Goal: Answer question/provide support: Share knowledge or assist other users

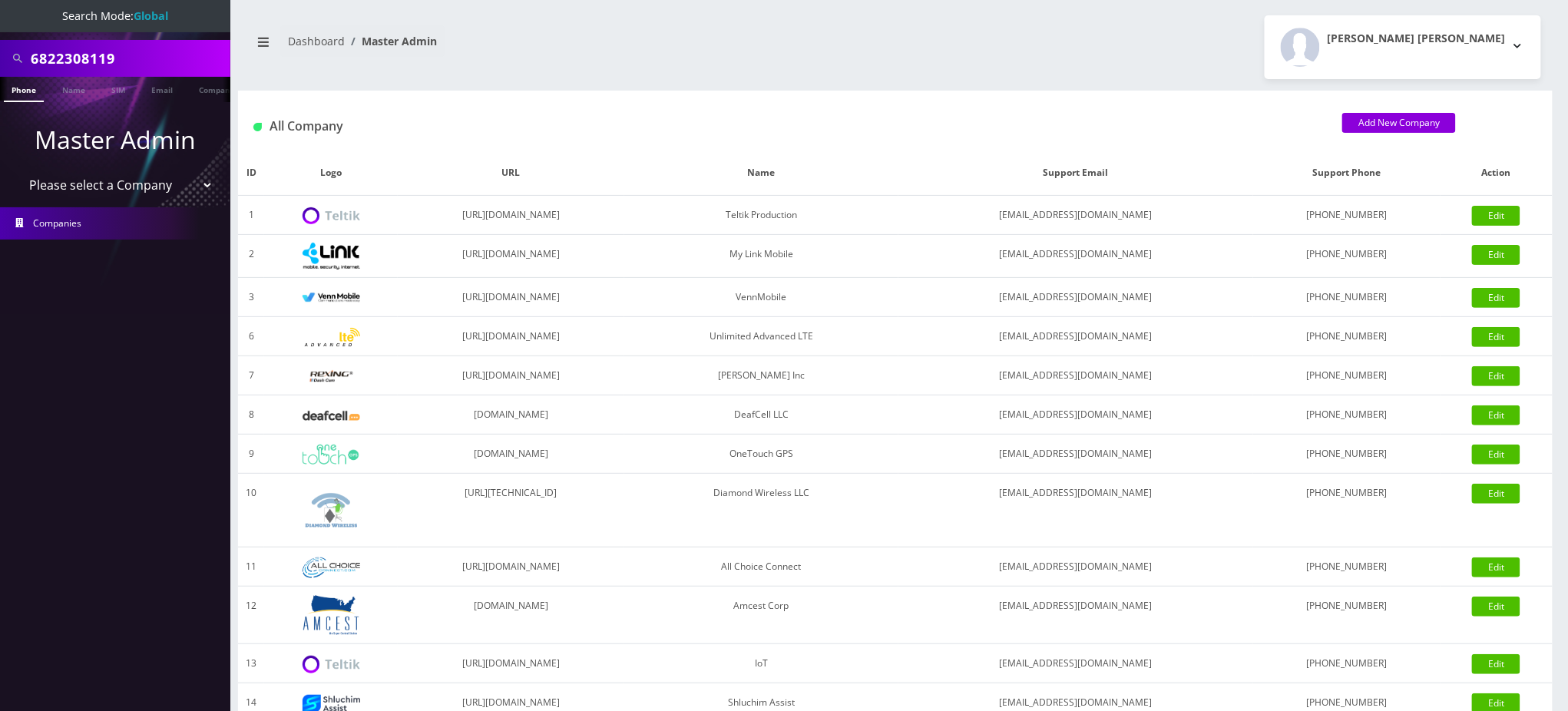
drag, startPoint x: 128, startPoint y: 61, endPoint x: 0, endPoint y: 58, distance: 128.0
click at [0, 58] on div "6822308119" at bounding box center [115, 58] width 230 height 37
type input "9175167930"
click at [25, 91] on link "Phone" at bounding box center [23, 89] width 40 height 26
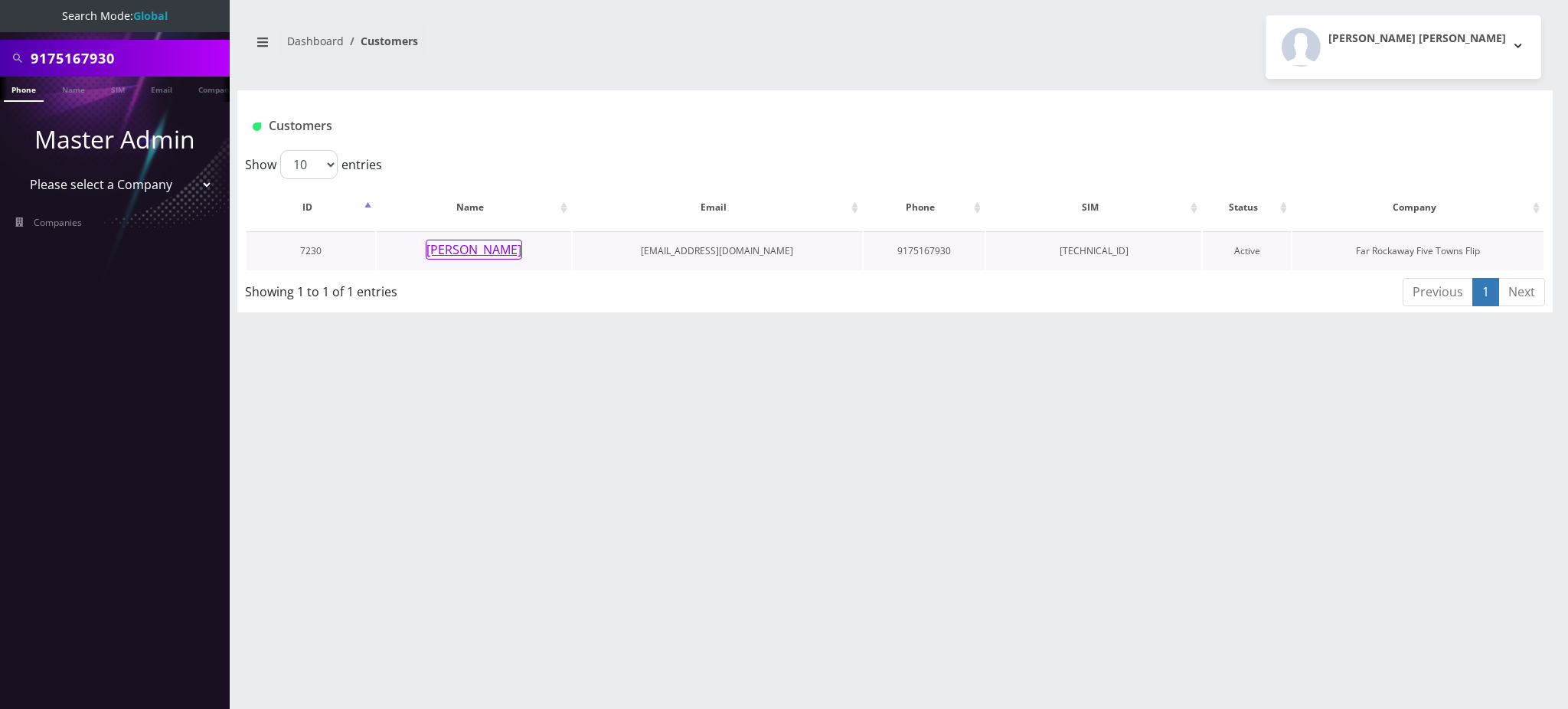
click at [504, 251] on button "[PERSON_NAME]" at bounding box center [474, 250] width 96 height 20
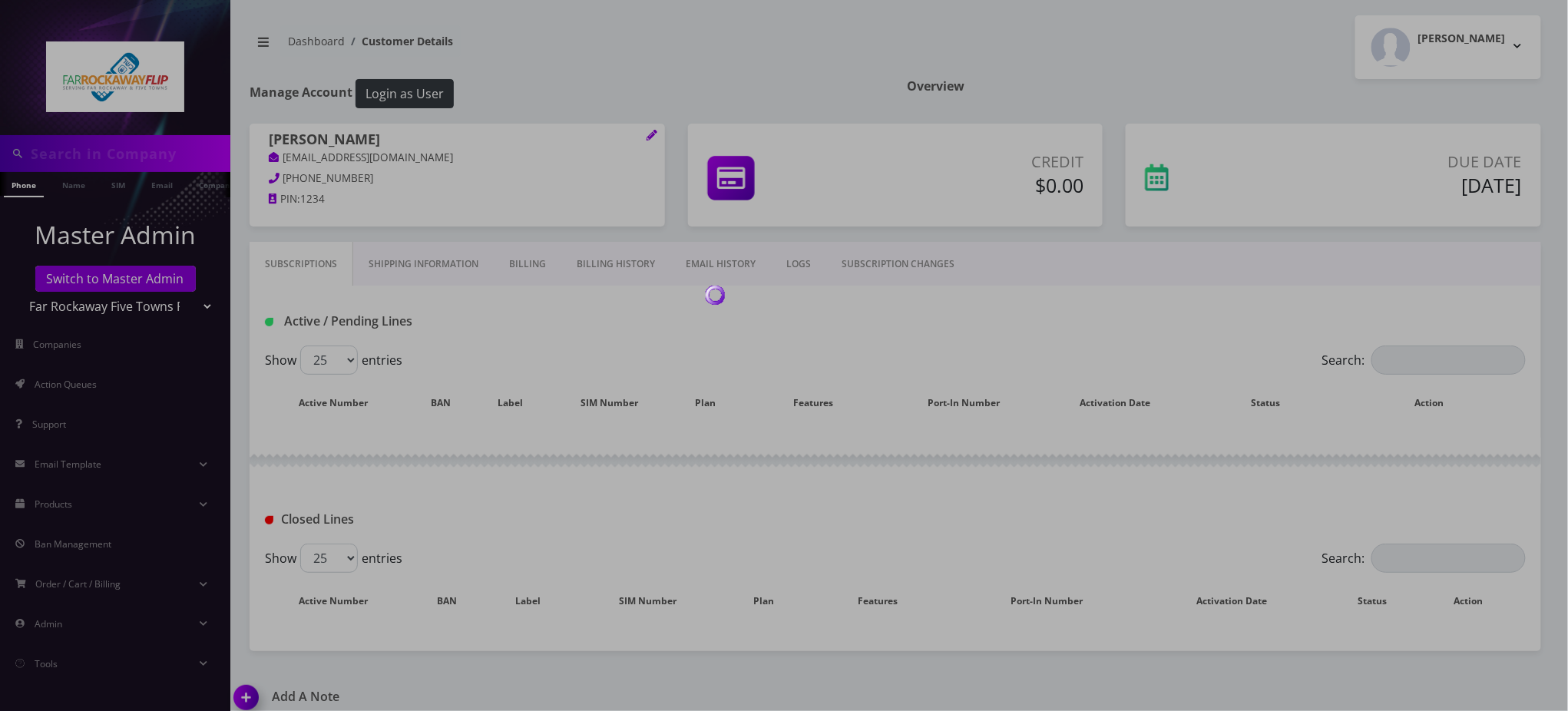
type input "9175167930"
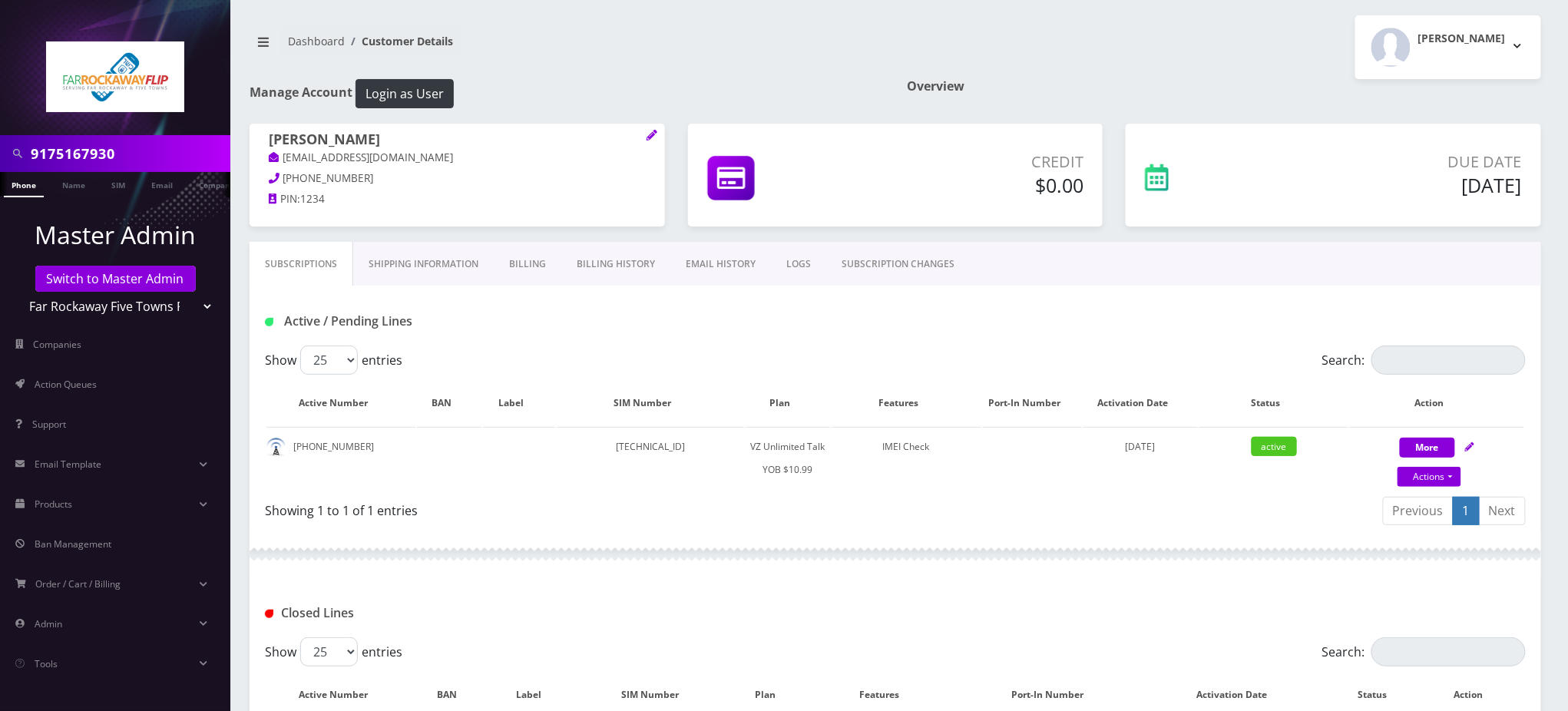
click at [963, 332] on div "Active / Pending Lines" at bounding box center [895, 321] width 1284 height 26
click at [905, 258] on link "SUBSCRIPTION CHANGES" at bounding box center [898, 264] width 144 height 44
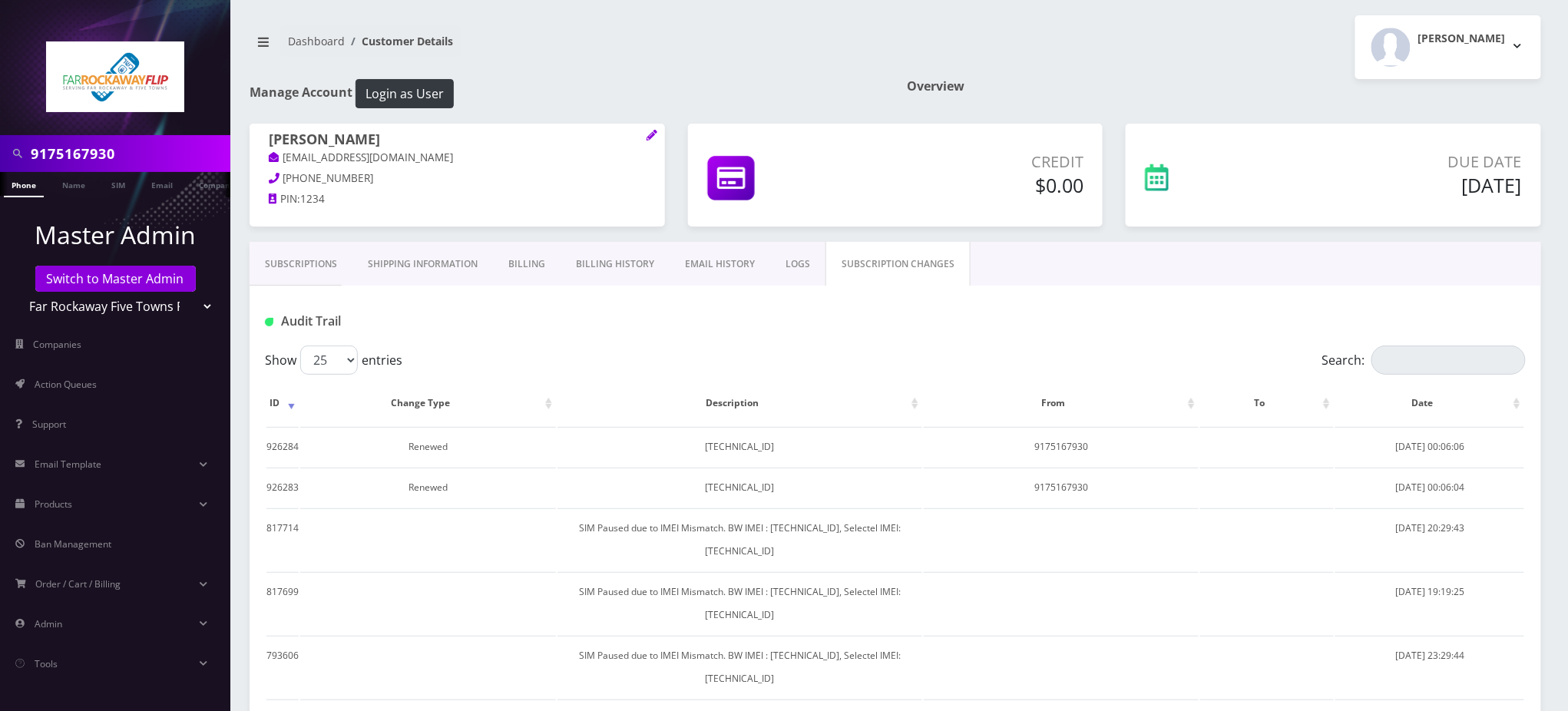
drag, startPoint x: 137, startPoint y: 153, endPoint x: 0, endPoint y: 95, distance: 148.8
click at [0, 95] on nav "9175167930 Phone Name SIM Email Company Customer Master Admin Switch to Master …" at bounding box center [115, 356] width 230 height 711
